Goal: Information Seeking & Learning: Learn about a topic

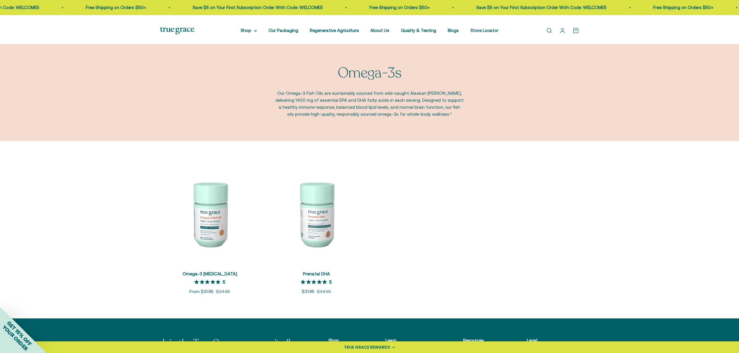
click at [635, 226] on scroll-carousel "+ Quick add Omega-3 Fish Oil 5 out of 5 star rating 5 Sale price From $31.95 Re…" at bounding box center [369, 229] width 733 height 131
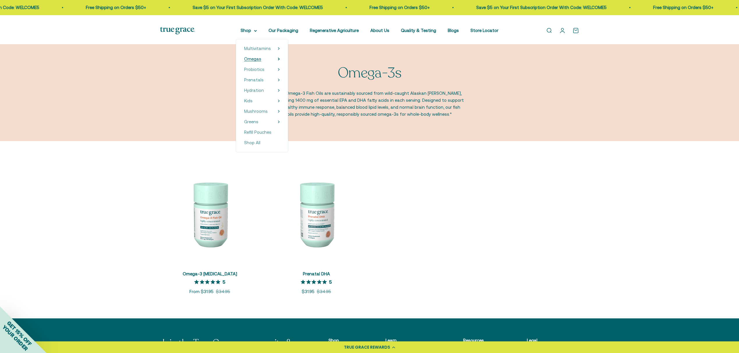
click at [244, 61] on span "Omegas" at bounding box center [252, 58] width 17 height 5
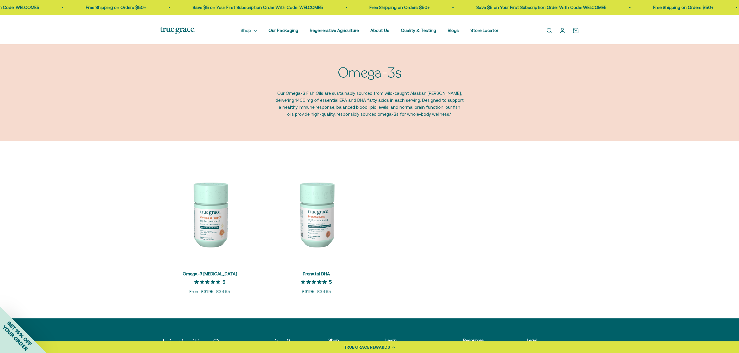
click at [241, 34] on summary "Shop" at bounding box center [248, 30] width 16 height 7
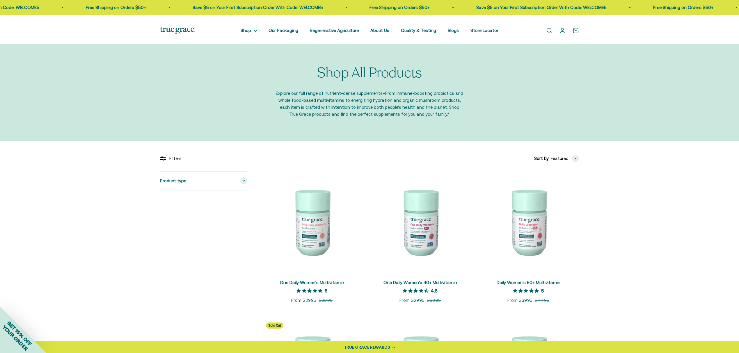
click at [176, 30] on img at bounding box center [177, 30] width 35 height 7
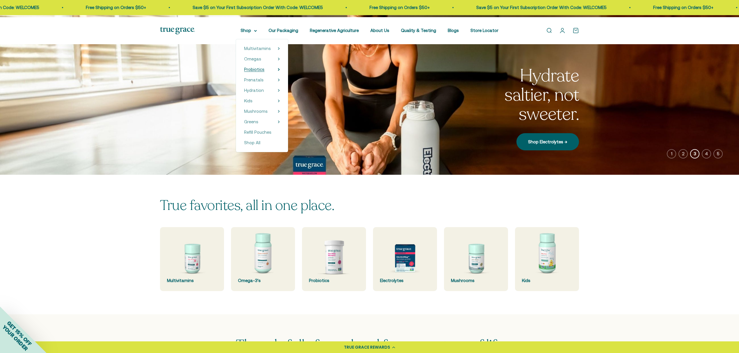
click at [244, 72] on span "Probiotics" at bounding box center [254, 69] width 20 height 5
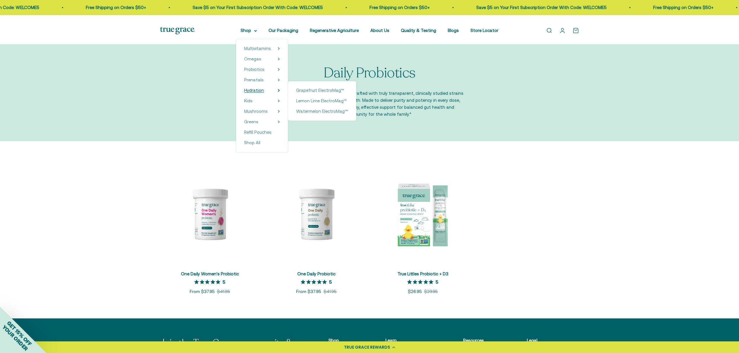
click at [245, 93] on span "Hydration" at bounding box center [254, 90] width 20 height 5
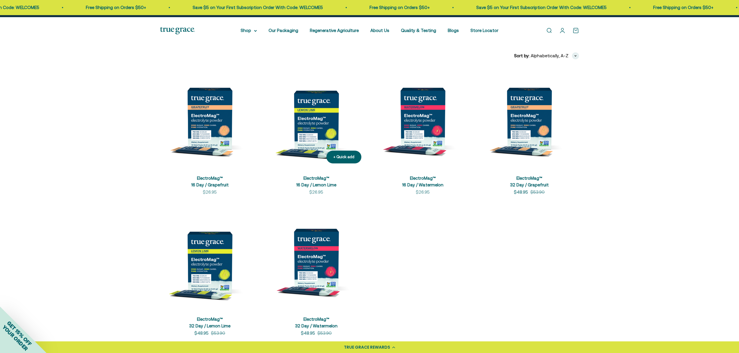
scroll to position [116, 0]
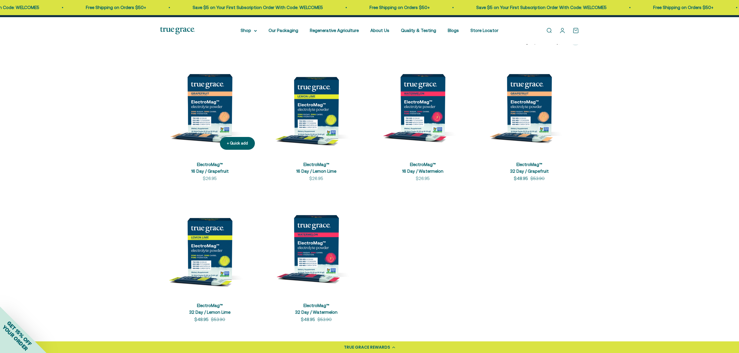
click at [206, 130] on img at bounding box center [209, 104] width 99 height 99
click at [318, 125] on img at bounding box center [315, 104] width 99 height 99
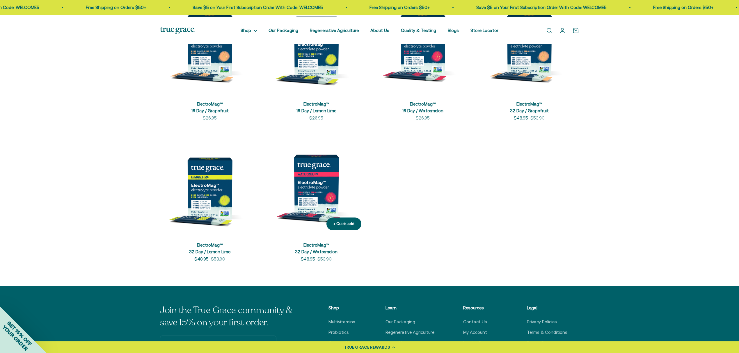
scroll to position [310, 0]
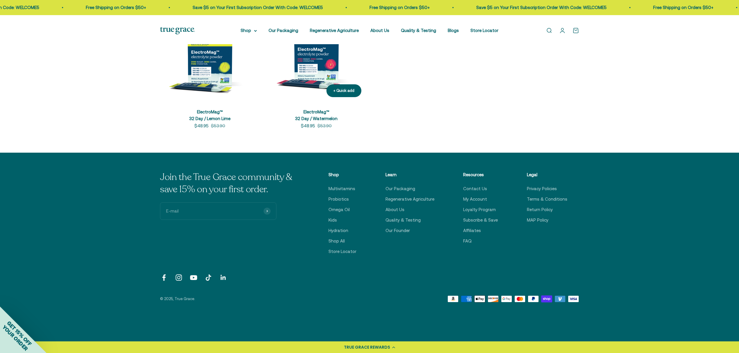
click at [320, 86] on img at bounding box center [315, 51] width 99 height 99
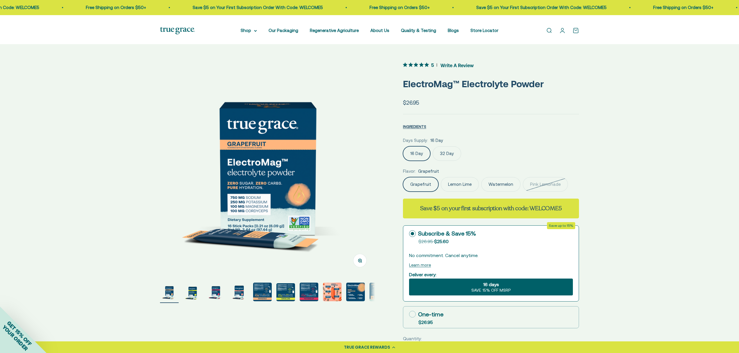
click at [512, 192] on label "Watermelon" at bounding box center [500, 184] width 39 height 15
click at [403, 177] on input "Watermelon" at bounding box center [402, 177] width 0 height 0
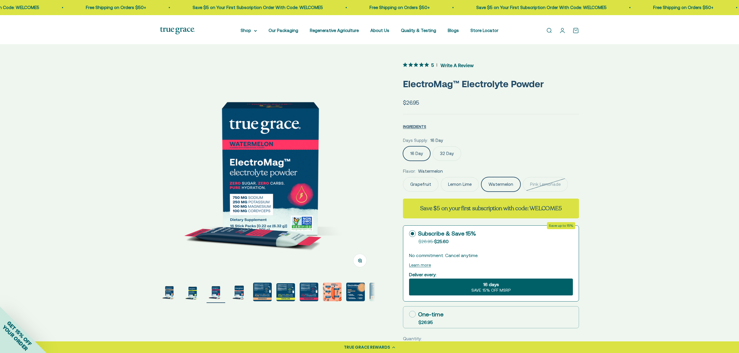
click at [461, 161] on label "32 Day" at bounding box center [446, 153] width 28 height 15
click at [403, 146] on input "32 Day" at bounding box center [402, 146] width 0 height 0
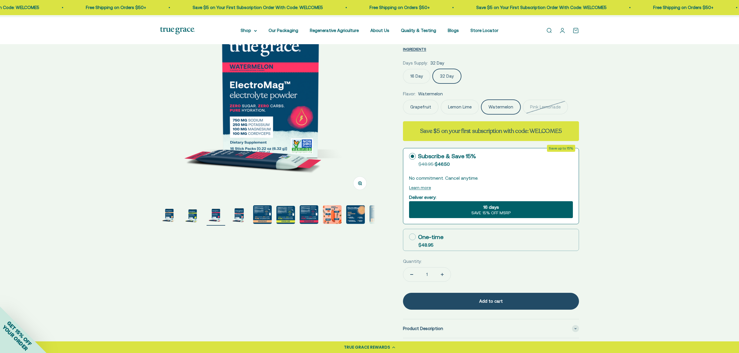
scroll to position [39, 0]
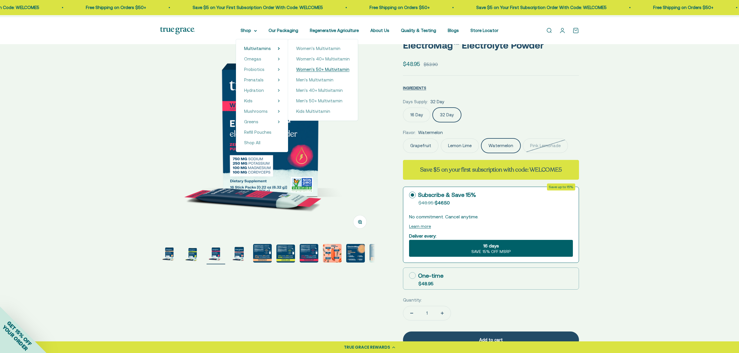
click at [320, 72] on span "Women's 50+ Multivitamin" at bounding box center [322, 69] width 53 height 5
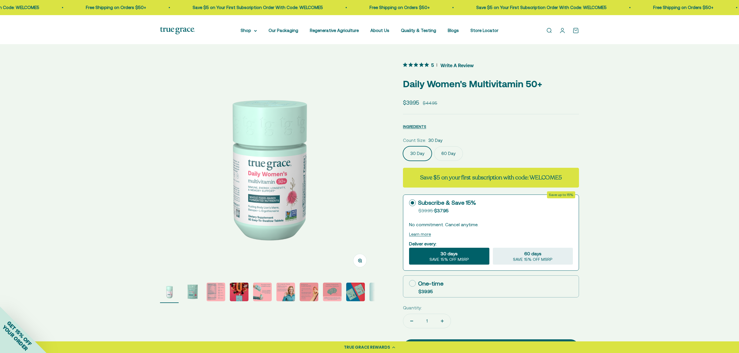
click at [256, 184] on img at bounding box center [267, 168] width 215 height 215
click at [355, 263] on button "Zoom" at bounding box center [359, 260] width 13 height 13
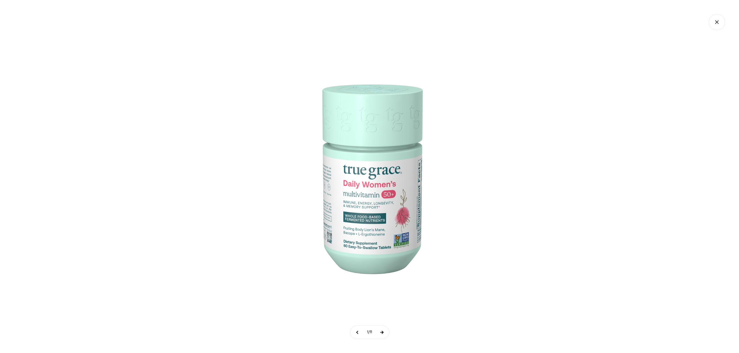
click at [387, 329] on button at bounding box center [381, 332] width 15 height 13
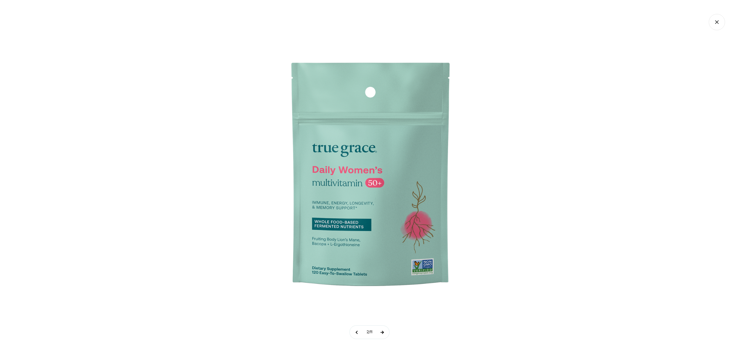
click at [387, 329] on button at bounding box center [382, 332] width 15 height 13
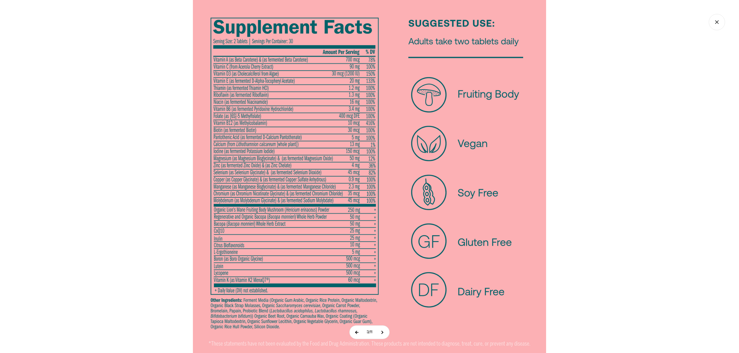
click at [350, 328] on button at bounding box center [357, 332] width 15 height 13
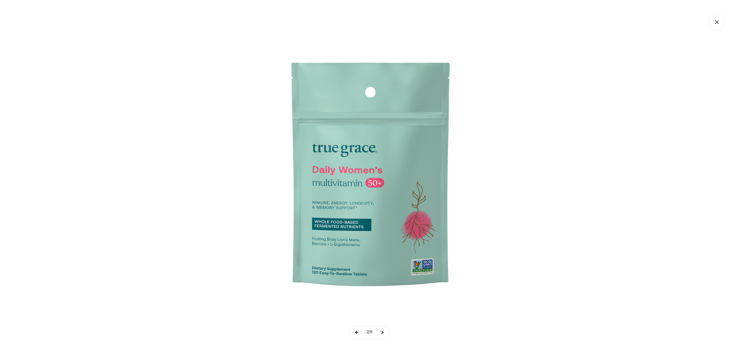
click at [350, 328] on button at bounding box center [357, 332] width 15 height 13
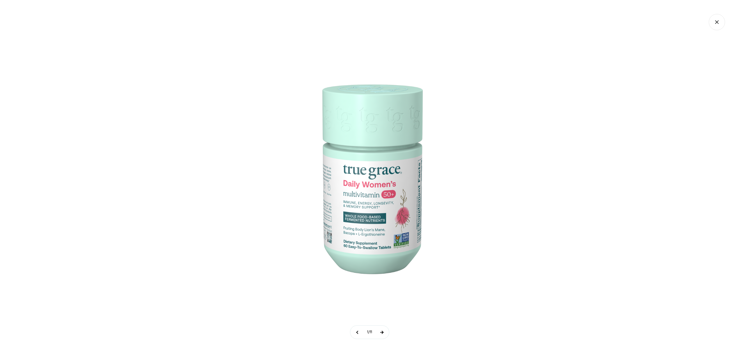
click at [386, 334] on button at bounding box center [381, 332] width 15 height 13
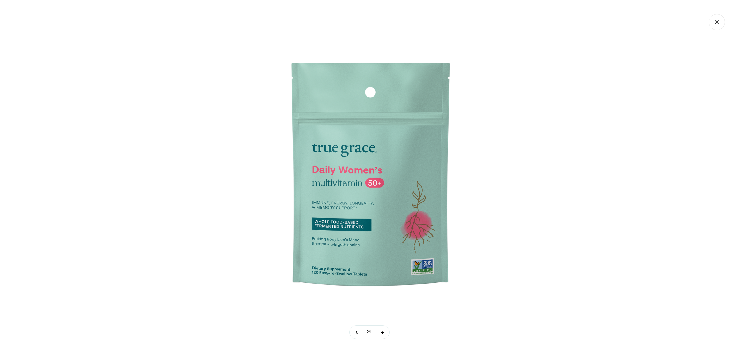
click at [386, 334] on button at bounding box center [382, 332] width 15 height 13
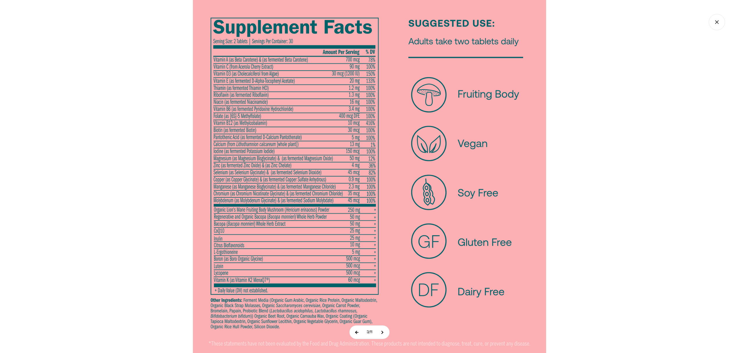
click at [354, 333] on button at bounding box center [357, 332] width 15 height 13
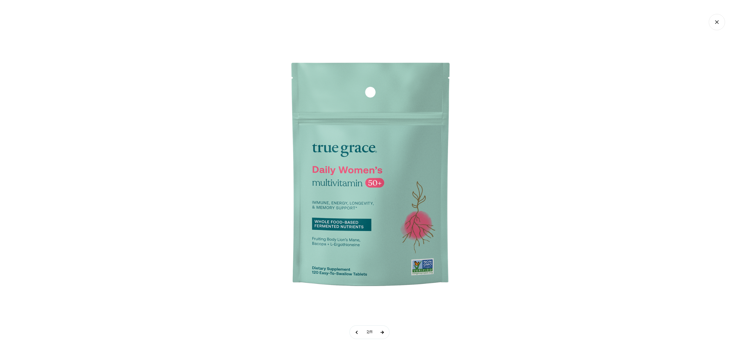
click at [387, 334] on button at bounding box center [382, 332] width 15 height 13
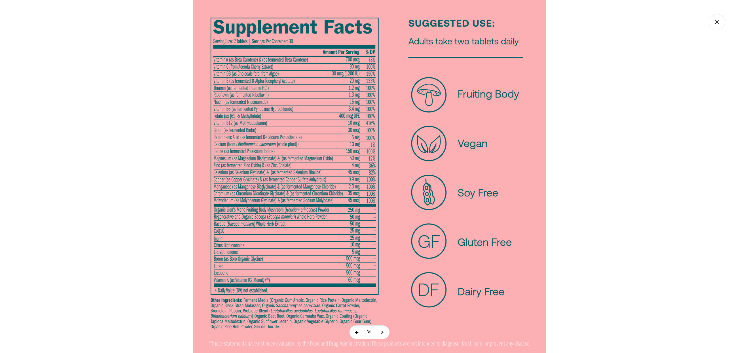
click at [353, 334] on button at bounding box center [357, 332] width 15 height 13
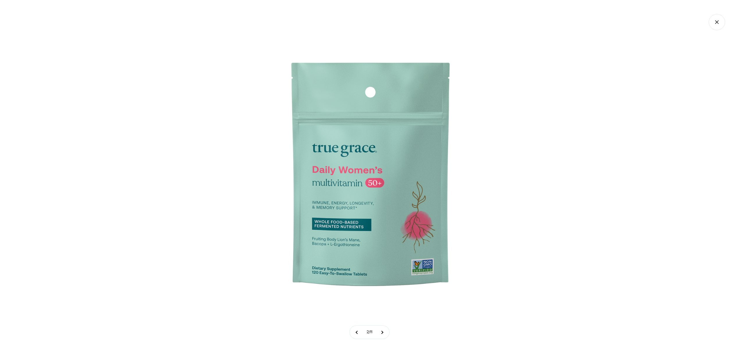
click at [361, 227] on img at bounding box center [369, 176] width 291 height 291
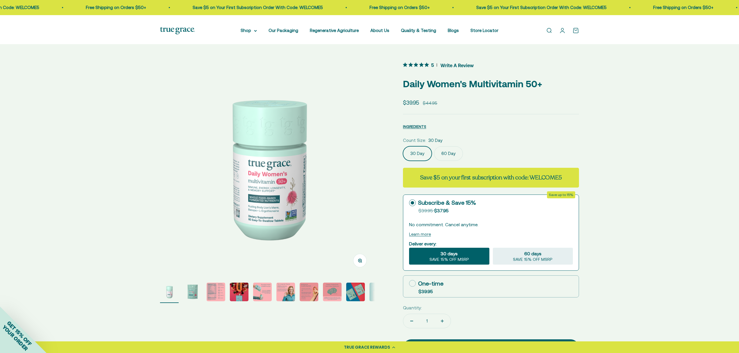
click at [461, 161] on label "60 Day" at bounding box center [448, 153] width 29 height 15
click at [403, 146] on input "60 Day" at bounding box center [402, 146] width 0 height 0
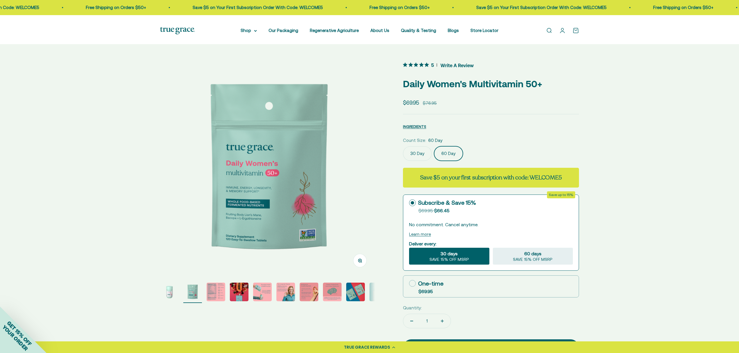
click at [427, 161] on label "30 Day" at bounding box center [417, 153] width 29 height 15
click at [403, 146] on input "30 Day" at bounding box center [402, 146] width 0 height 0
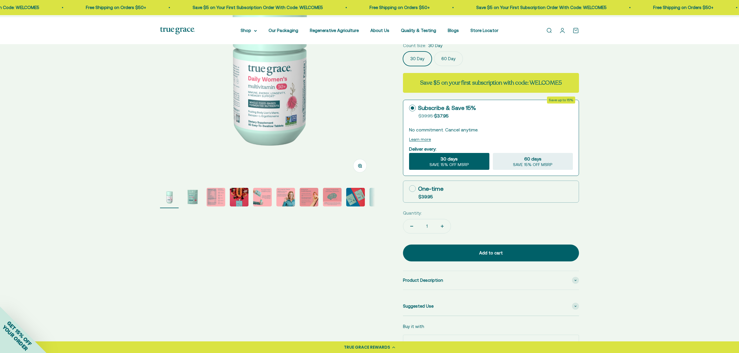
scroll to position [39, 0]
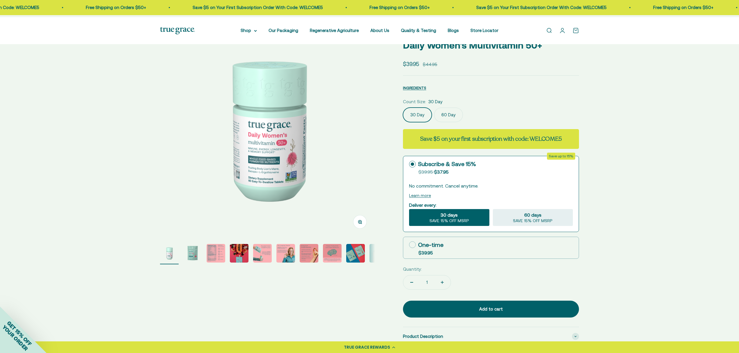
click at [188, 257] on img "Go to item 2" at bounding box center [192, 253] width 19 height 19
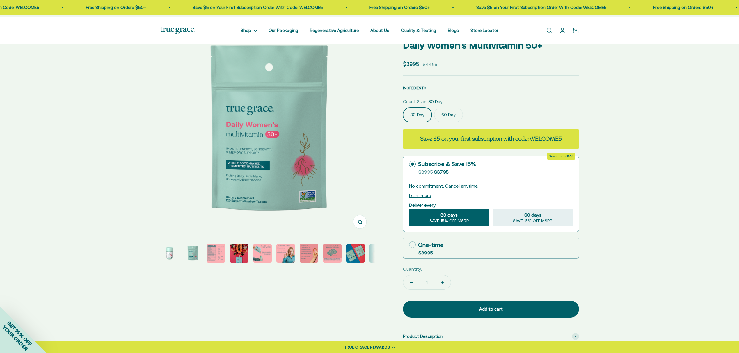
click at [218, 256] on img "Go to item 3" at bounding box center [215, 253] width 19 height 19
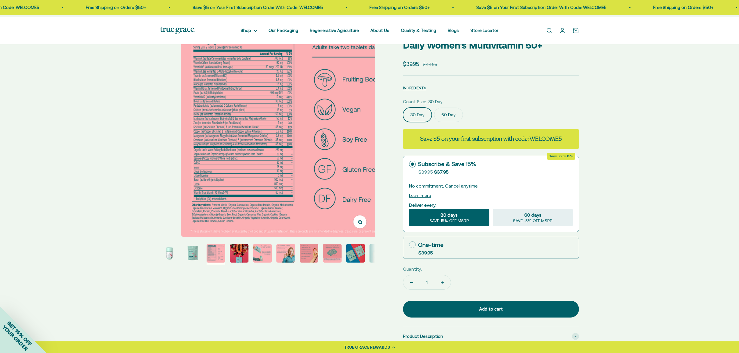
scroll to position [0, 441]
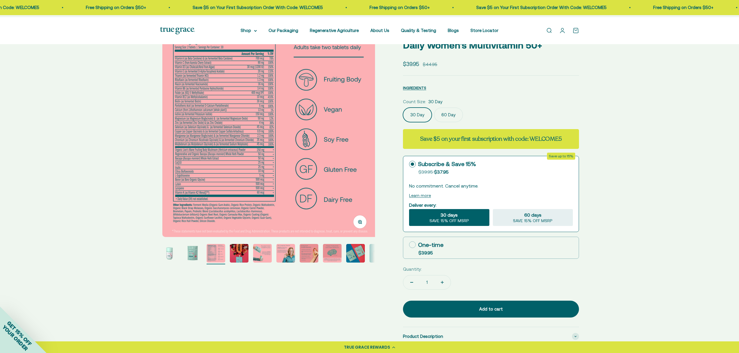
click at [269, 262] on img "Go to item 5" at bounding box center [262, 253] width 19 height 19
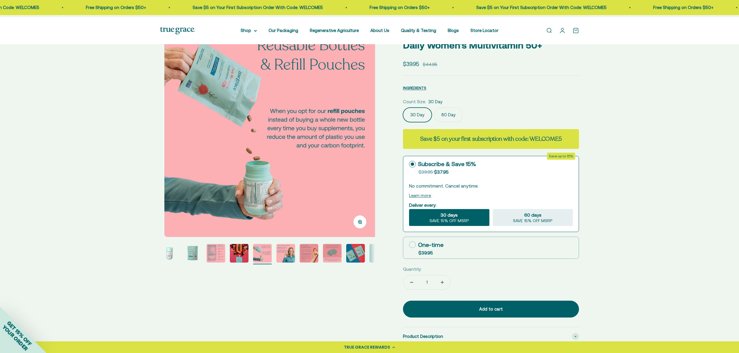
click at [288, 253] on img "Go to item 6" at bounding box center [285, 253] width 19 height 19
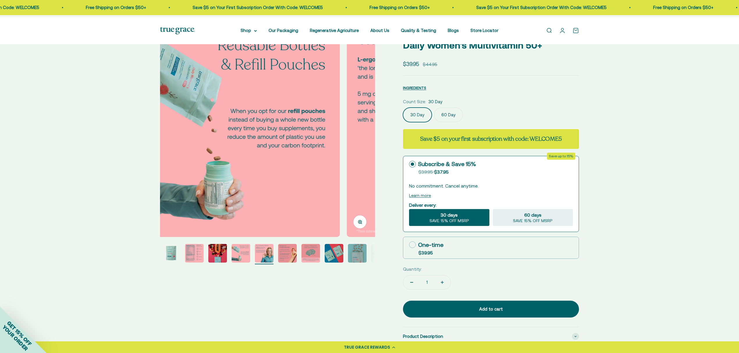
scroll to position [0, 22]
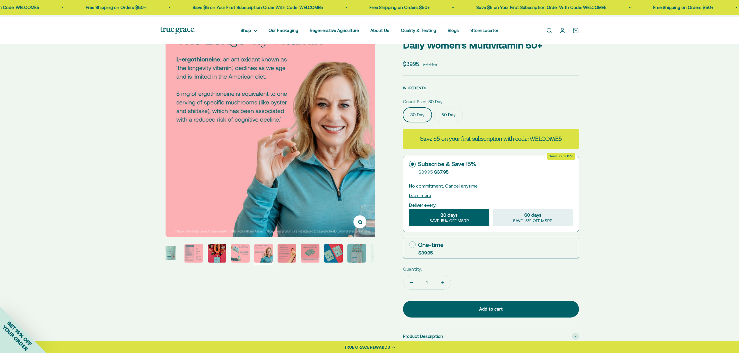
click at [316, 257] on img "Go to item 8" at bounding box center [310, 253] width 19 height 19
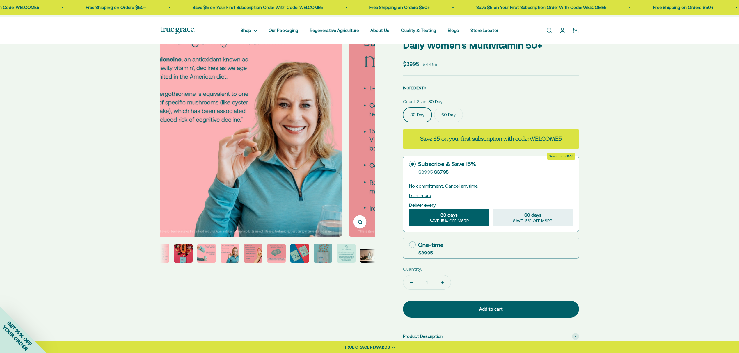
scroll to position [0, 68]
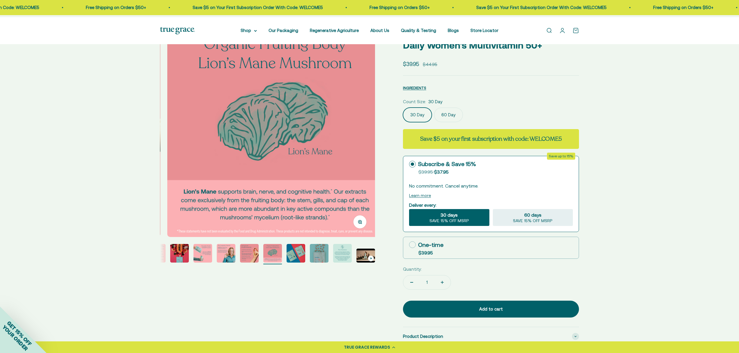
click at [343, 256] on img "Go to item 11" at bounding box center [342, 253] width 19 height 19
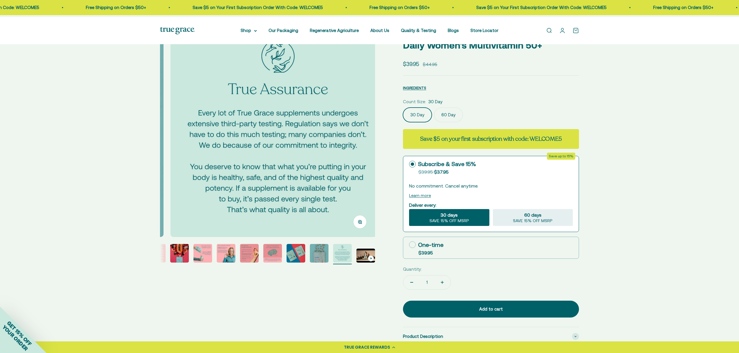
click at [369, 264] on button "Go to item 12" at bounding box center [365, 257] width 19 height 16
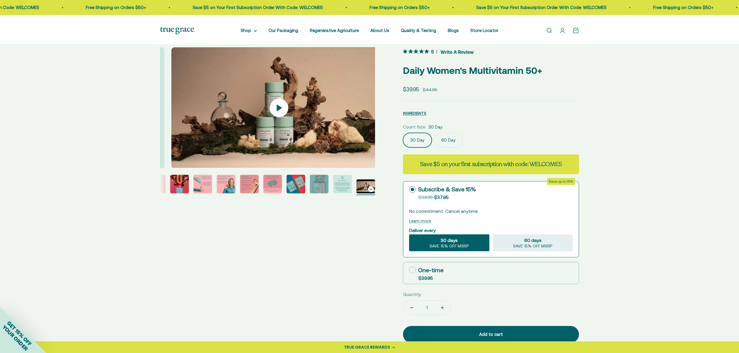
scroll to position [0, 0]
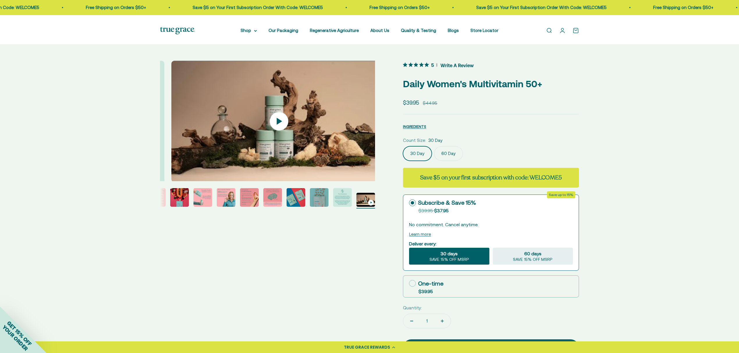
drag, startPoint x: 424, startPoint y: 103, endPoint x: 84, endPoint y: 109, distance: 340.0
click at [354, 79] on div "Zoom Go to item 1 Go to item 2 Go to item 3 Go to item 4 Go to item 5 Go to ite…" at bounding box center [369, 278] width 419 height 435
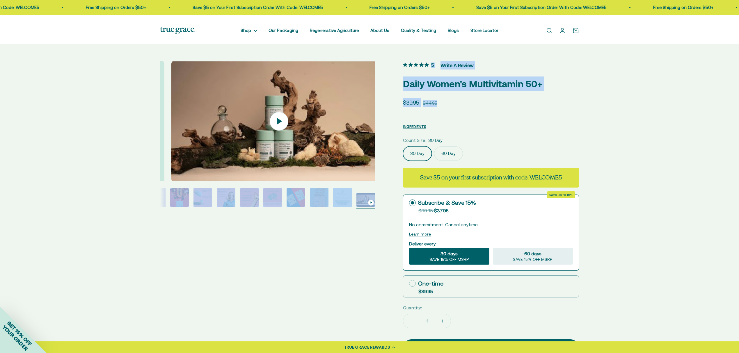
click at [220, 258] on div "Zoom Go to item 1 Go to item 2 Go to item 3 Go to item 4 Go to item 5 Go to ite…" at bounding box center [369, 278] width 419 height 435
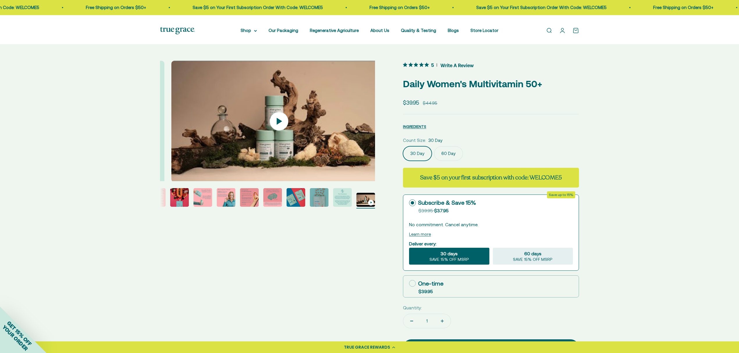
click at [243, 55] on div "Zoom Go to item 1 Go to item 2 Go to item 3 Go to item 4 Go to item 5 Go to ite…" at bounding box center [369, 278] width 739 height 472
